Goal: Task Accomplishment & Management: Manage account settings

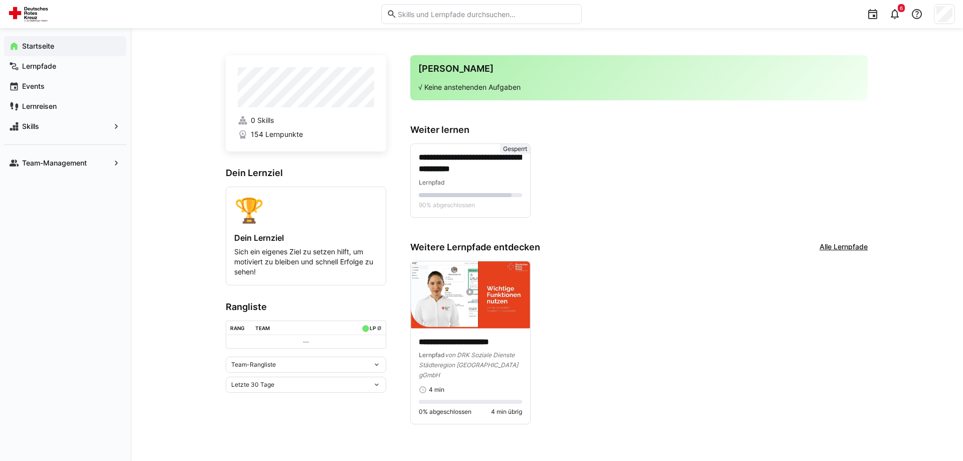
click at [324, 344] on td at bounding box center [306, 341] width 160 height 13
click at [291, 368] on div "Team-Rangliste" at bounding box center [301, 364] width 141 height 7
click at [0, 0] on app-navigation-label "Team-Management" at bounding box center [0, 0] width 0 height 0
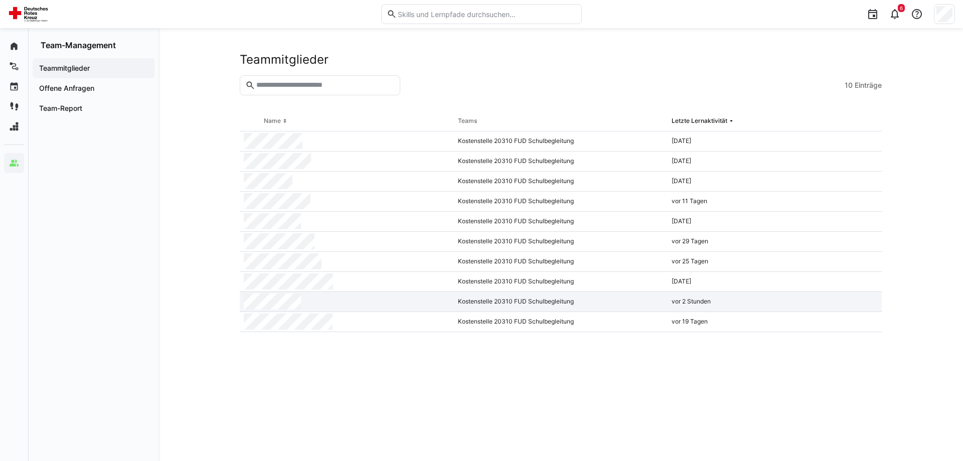
click at [539, 304] on div "Kostenstelle 20310 FUD Schulbegleitung" at bounding box center [561, 302] width 214 height 20
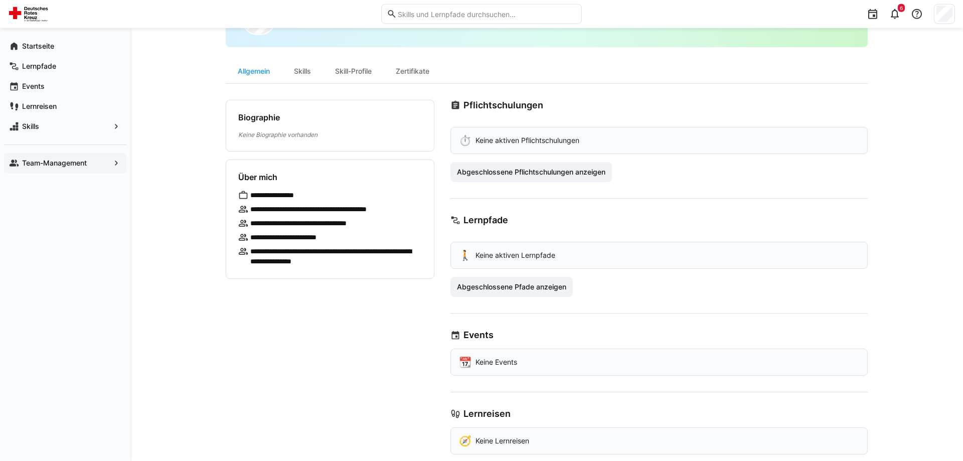
scroll to position [81, 0]
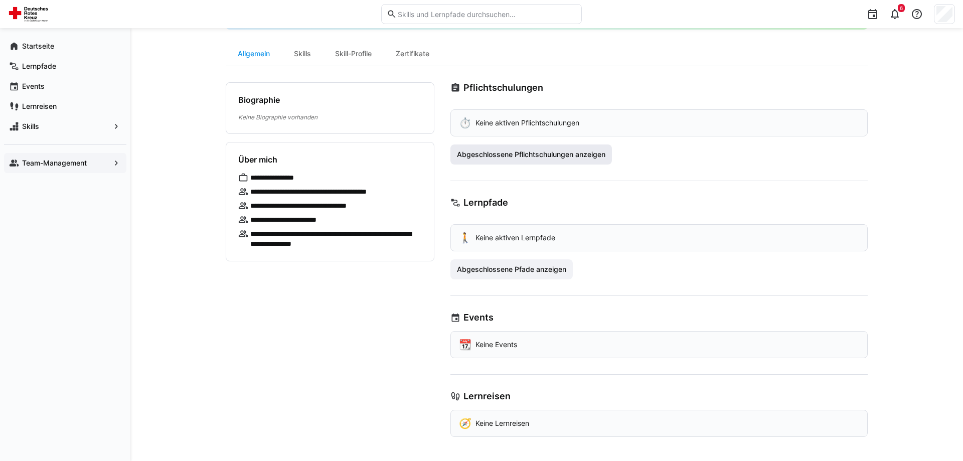
click at [557, 161] on span "Abgeschlossene Pflichtschulungen anzeigen" at bounding box center [531, 154] width 162 height 20
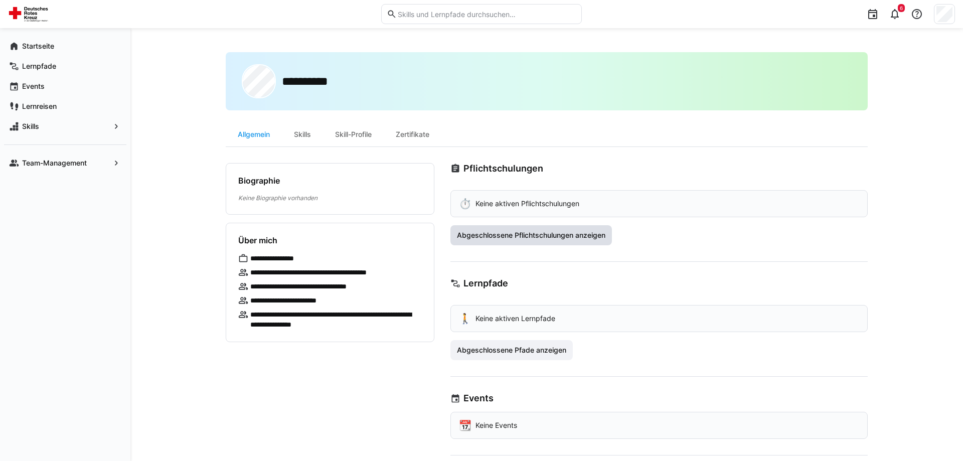
click at [520, 233] on span "Abgeschlossene Pflichtschulungen anzeigen" at bounding box center [530, 235] width 151 height 10
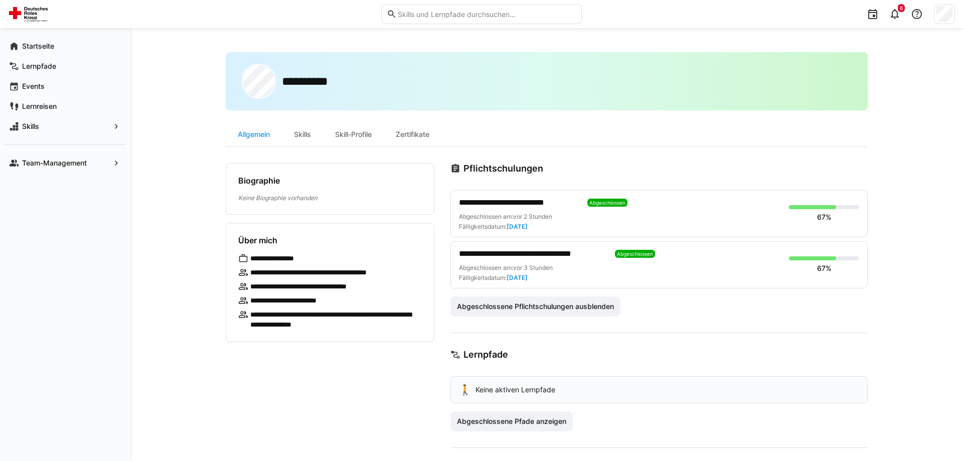
click at [836, 195] on div "**********" at bounding box center [658, 213] width 417 height 47
click at [313, 138] on div "Skills" at bounding box center [302, 134] width 41 height 24
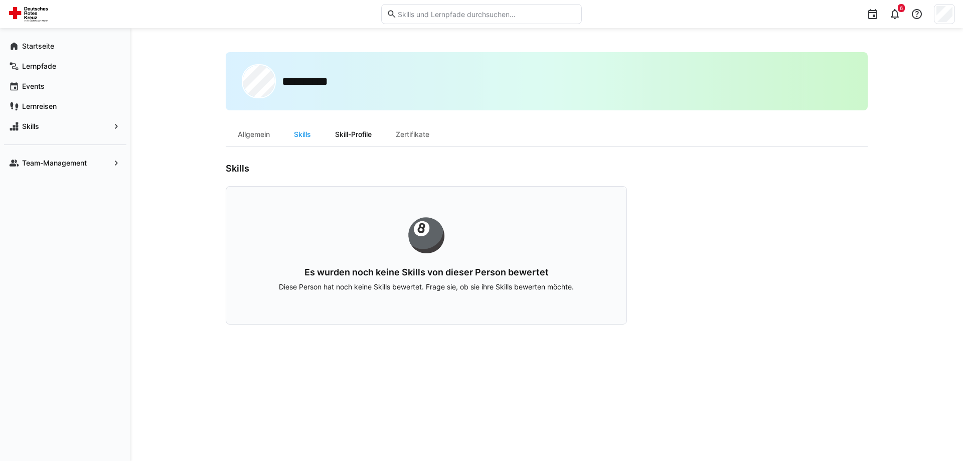
click at [384, 141] on div "Skill-Profile" at bounding box center [353, 134] width 61 height 24
click at [420, 134] on div "Zertifikate" at bounding box center [413, 134] width 58 height 24
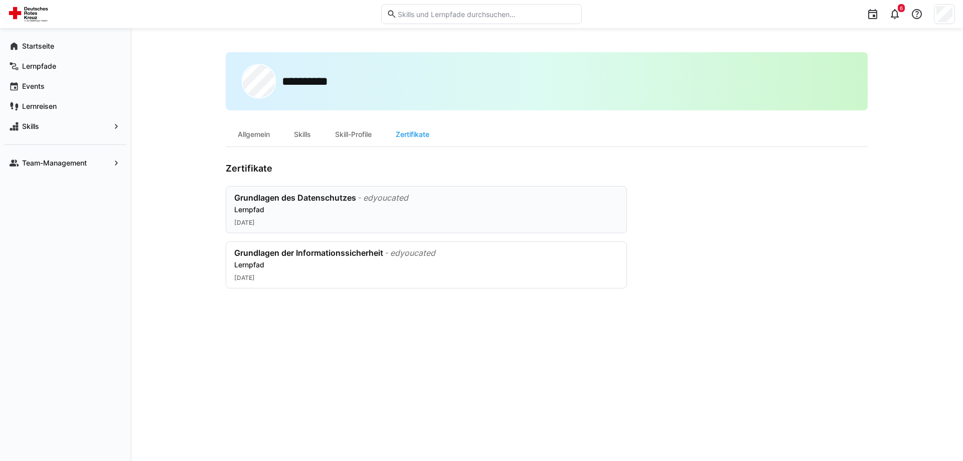
click at [371, 196] on div "edyoucated" at bounding box center [385, 198] width 45 height 10
